Goal: Navigation & Orientation: Understand site structure

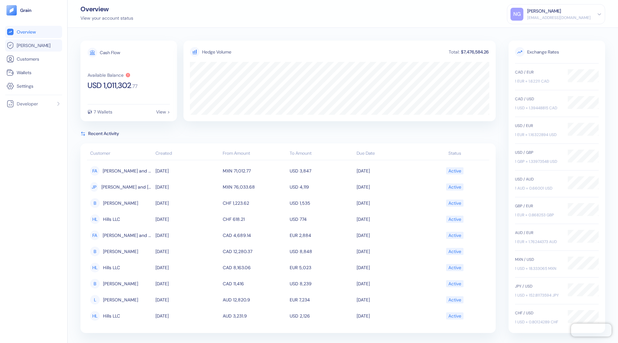
click at [45, 44] on link "[PERSON_NAME]" at bounding box center [33, 46] width 54 height 8
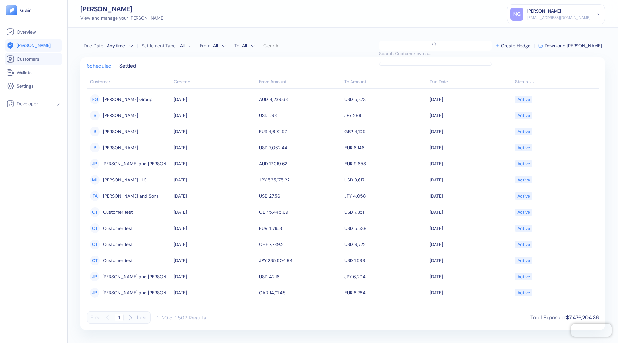
click at [31, 56] on span "Customers" at bounding box center [28, 59] width 23 height 6
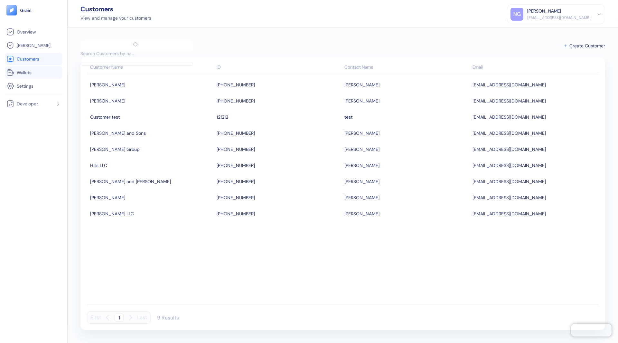
click at [21, 76] on li "Wallets" at bounding box center [33, 72] width 57 height 12
click at [24, 73] on span "Wallets" at bounding box center [24, 72] width 15 height 6
